Goal: Information Seeking & Learning: Stay updated

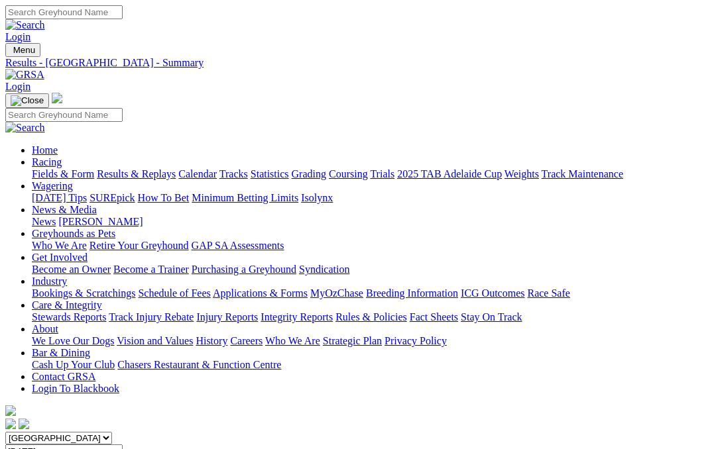
click at [176, 168] on link "Results & Replays" at bounding box center [136, 173] width 79 height 11
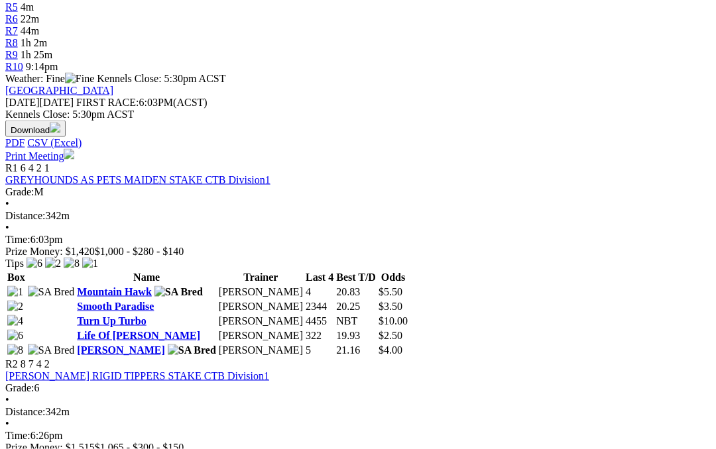
scroll to position [502, 0]
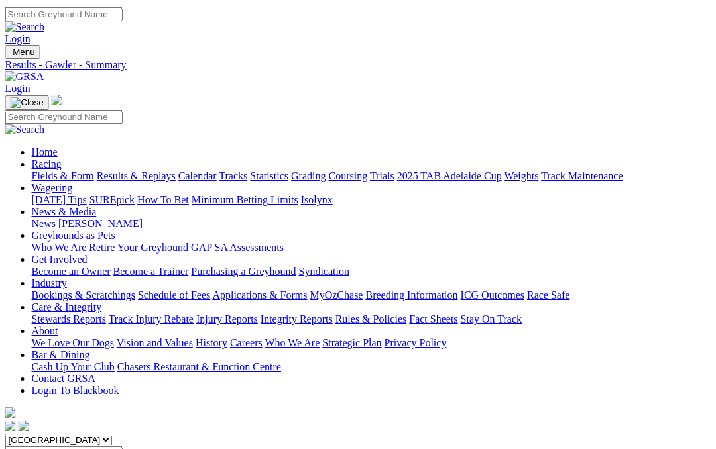
scroll to position [0, 15]
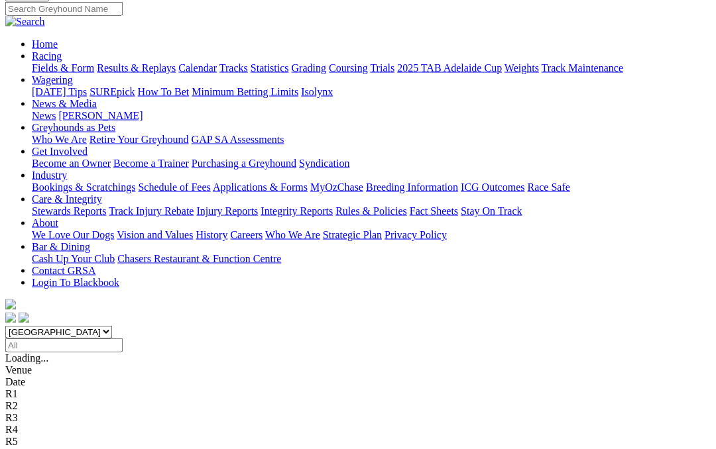
scroll to position [107, 0]
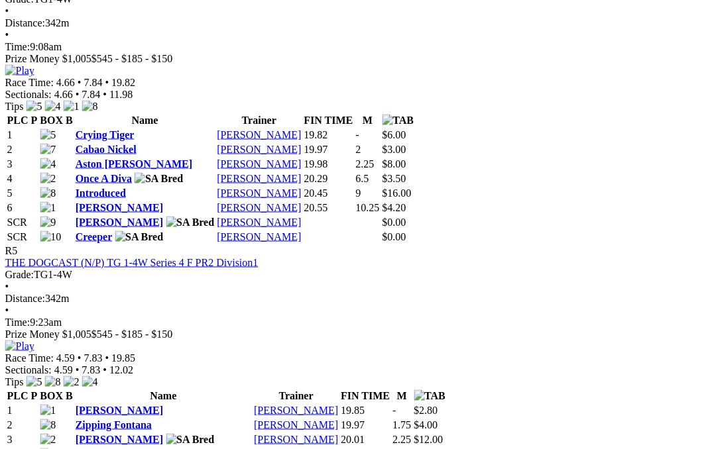
scroll to position [1508, 164]
